Goal: Contribute content: Add original content to the website for others to see

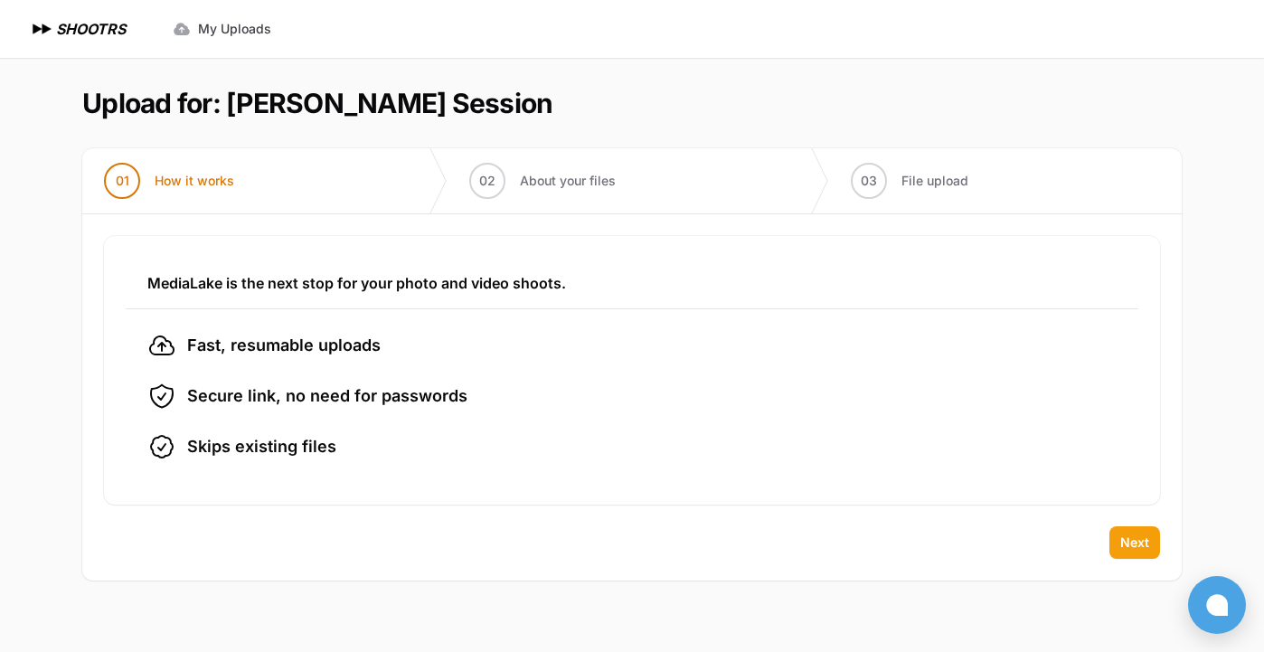
click at [1153, 549] on button "Next" at bounding box center [1135, 542] width 51 height 33
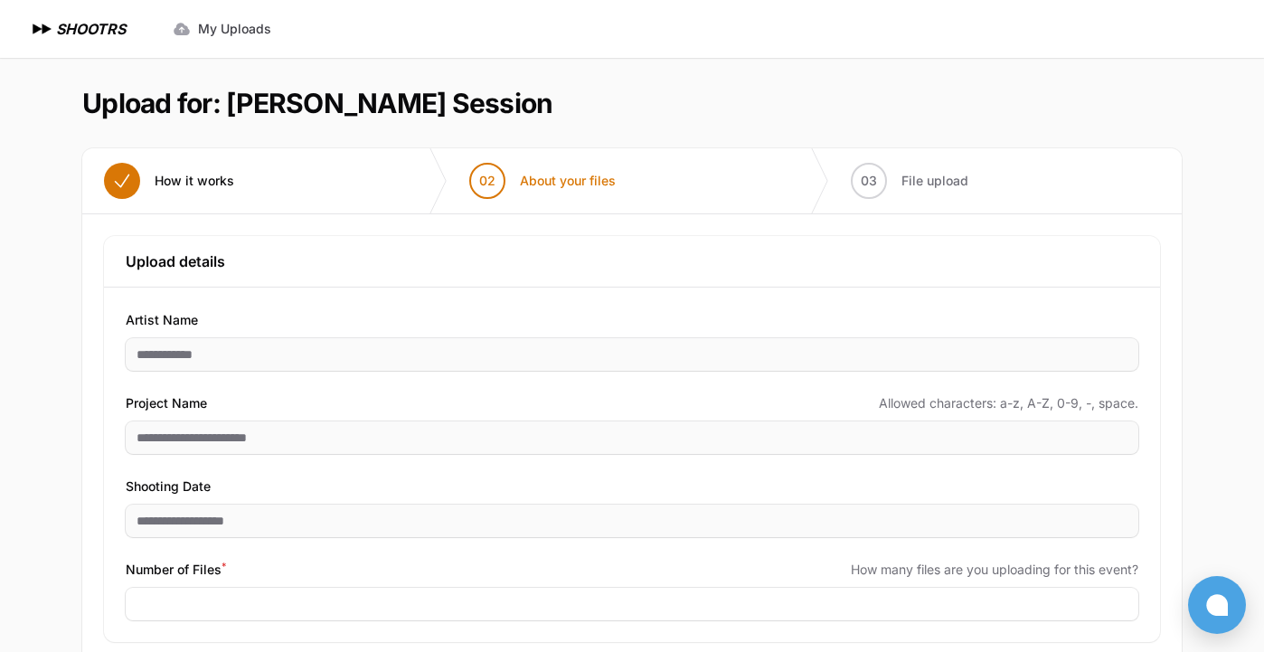
scroll to position [95, 0]
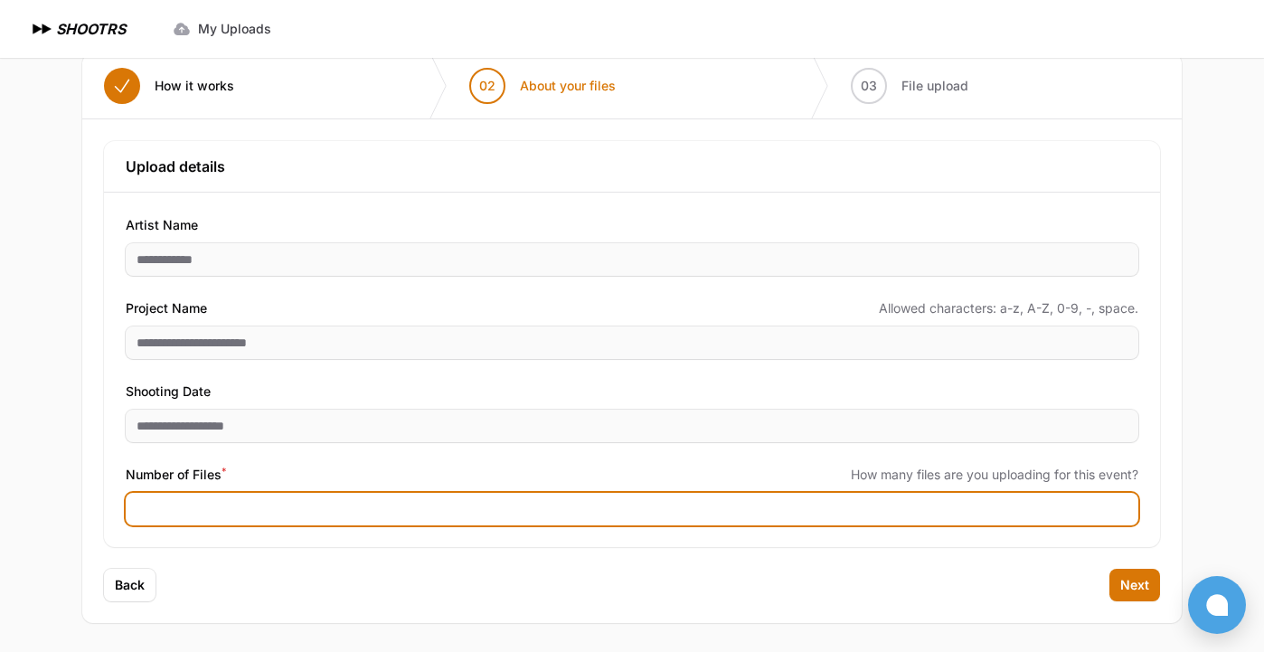
click at [298, 509] on input "Number of Files *" at bounding box center [632, 509] width 1013 height 33
click at [255, 515] on input "Number of Files *" at bounding box center [632, 509] width 1013 height 33
click at [290, 509] on input "***" at bounding box center [632, 509] width 1013 height 33
type input "***"
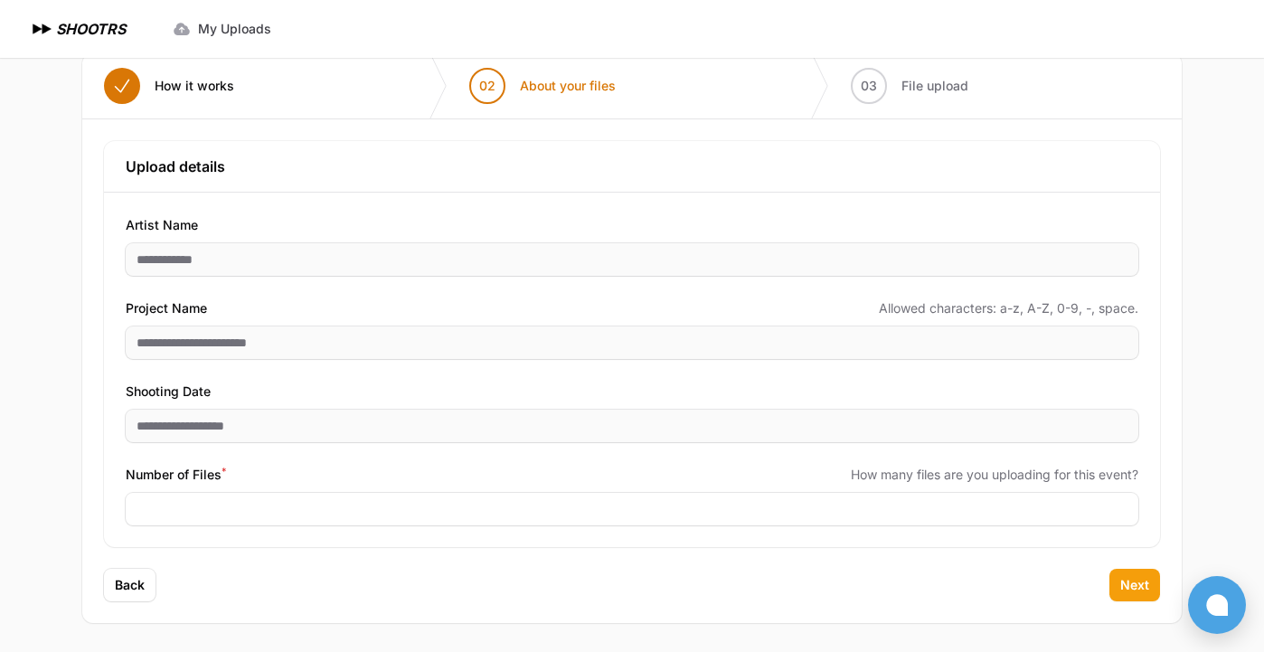
click at [1138, 590] on span "Next" at bounding box center [1135, 585] width 29 height 18
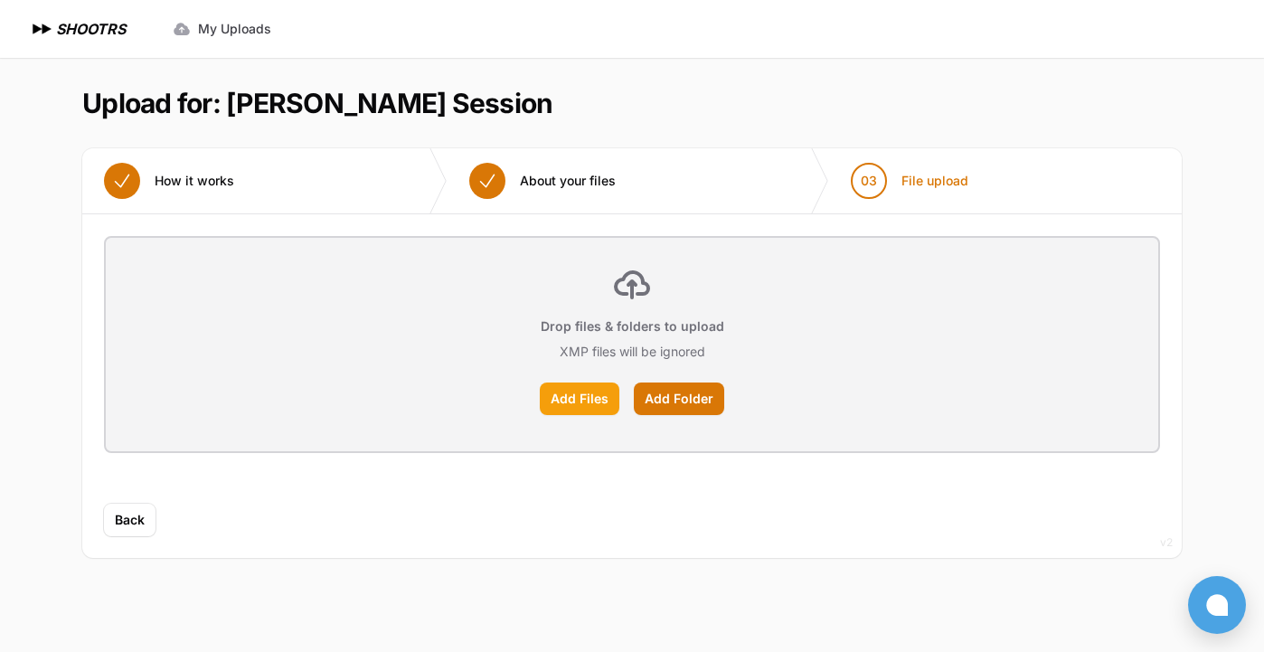
click at [575, 405] on label "Add Files" at bounding box center [580, 399] width 80 height 33
click at [0, 0] on input "Add Files" at bounding box center [0, 0] width 0 height 0
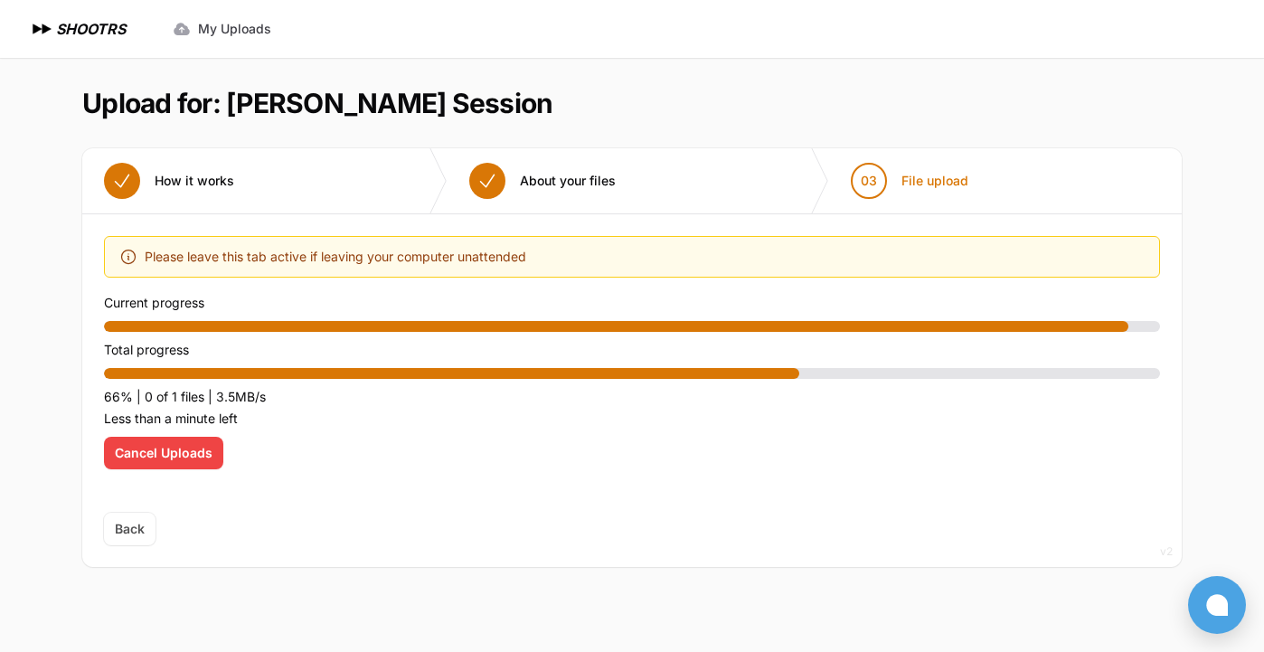
click at [164, 456] on span "Cancel Uploads" at bounding box center [164, 453] width 98 height 18
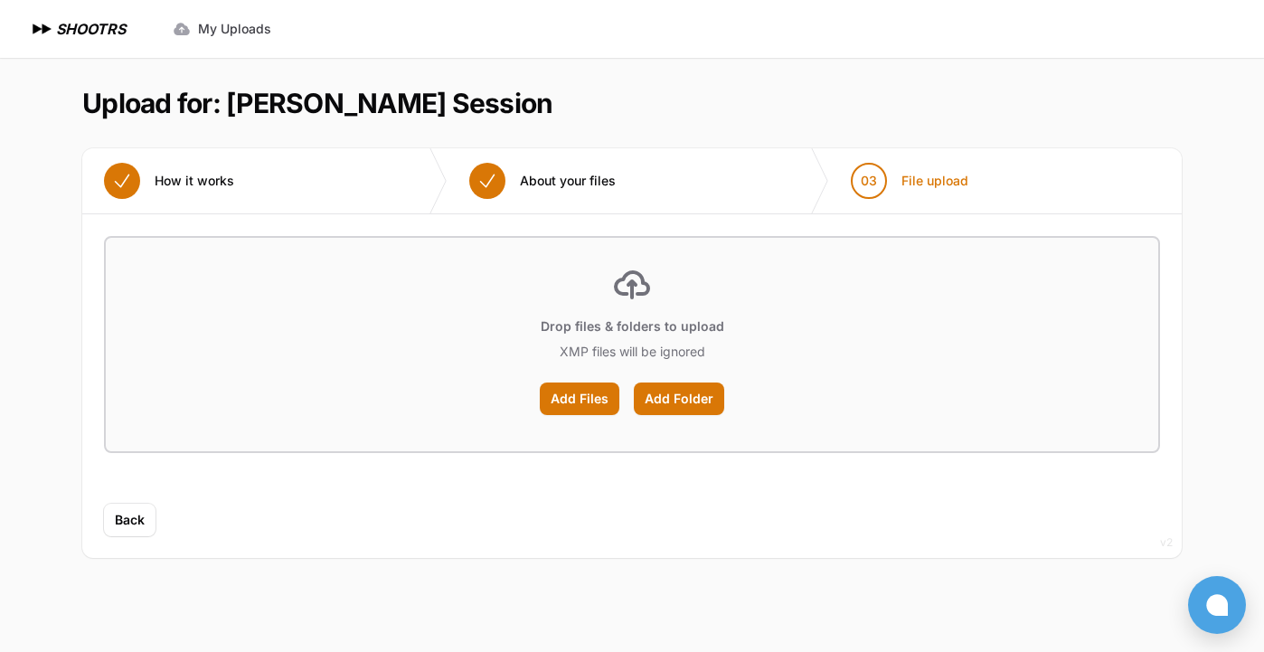
click at [184, 454] on div "Optimize your upload experience We recommend Google Chrome for fast and reliabl…" at bounding box center [632, 359] width 1056 height 246
click at [176, 453] on div "Optimize your upload experience We recommend Google Chrome for fast and reliabl…" at bounding box center [632, 359] width 1056 height 246
click at [187, 455] on div "Optimize your upload experience We recommend Google Chrome for fast and reliabl…" at bounding box center [632, 359] width 1056 height 246
click at [188, 456] on div "Optimize your upload experience We recommend Google Chrome for fast and reliabl…" at bounding box center [632, 359] width 1056 height 246
click at [587, 399] on label "Add Files" at bounding box center [580, 399] width 80 height 33
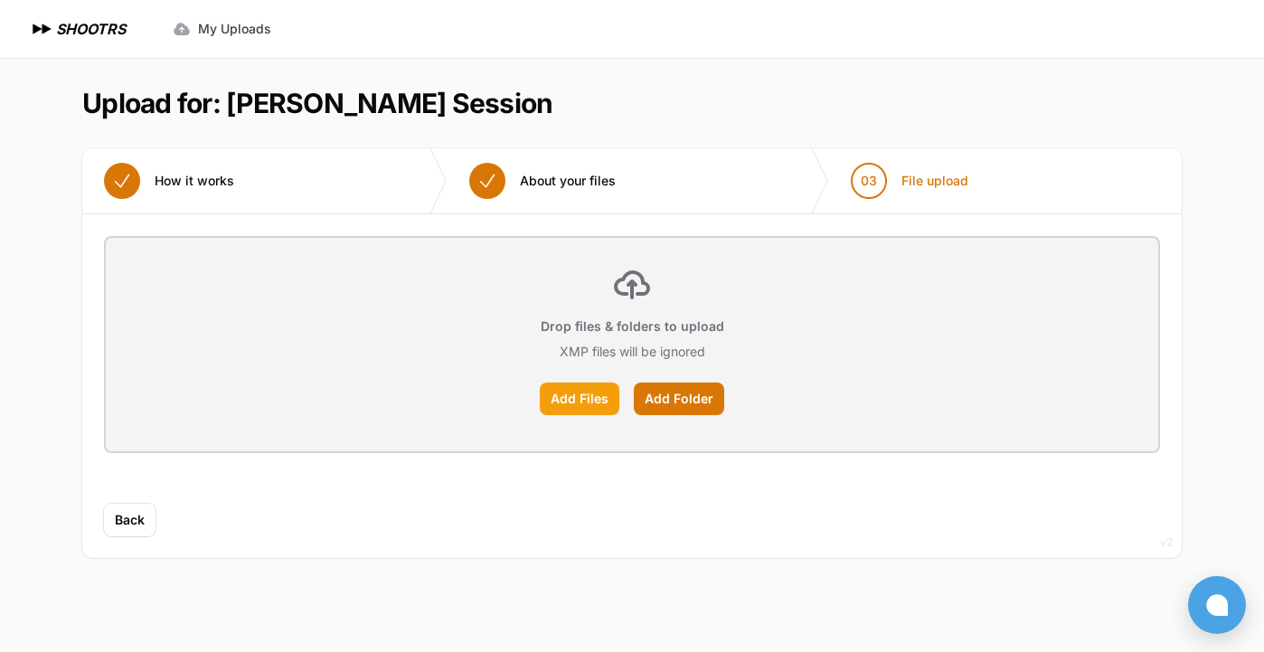
click at [0, 0] on input "Add Files" at bounding box center [0, 0] width 0 height 0
